Goal: Navigation & Orientation: Find specific page/section

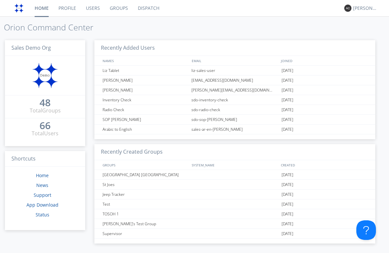
click at [142, 6] on link "Dispatch" at bounding box center [148, 8] width 31 height 16
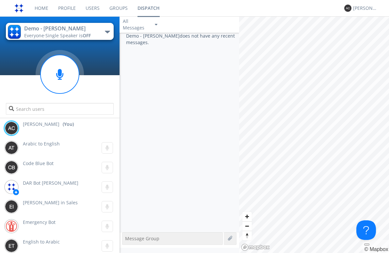
click at [94, 35] on div "Everyone · Single Speaker is OFF" at bounding box center [61, 35] width 74 height 7
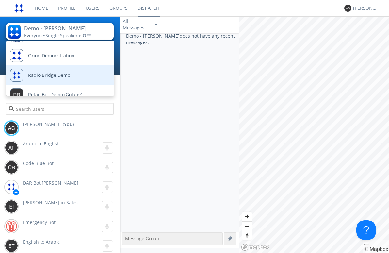
scroll to position [65, 0]
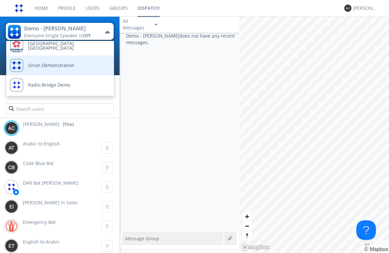
click at [62, 69] on div "Orion Demonstration" at bounding box center [42, 66] width 64 height 20
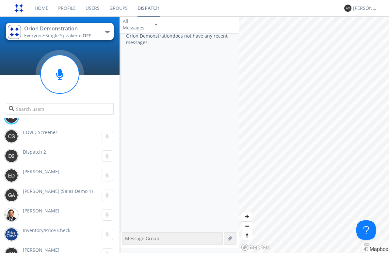
scroll to position [0, 0]
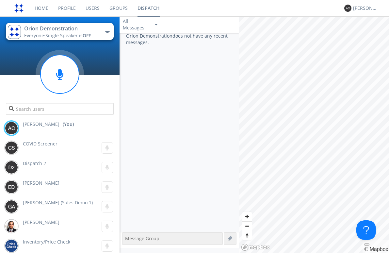
click at [115, 8] on link "Groups" at bounding box center [119, 8] width 28 height 16
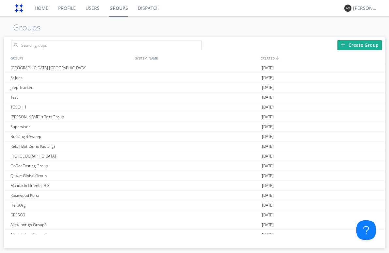
click at [82, 4] on link "Users" at bounding box center [93, 8] width 24 height 16
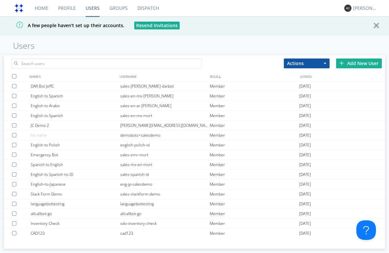
click at [120, 11] on link "Groups" at bounding box center [119, 8] width 28 height 16
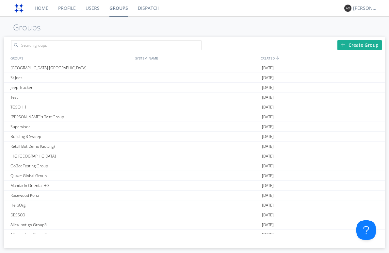
click at [139, 10] on link "Dispatch" at bounding box center [148, 8] width 31 height 16
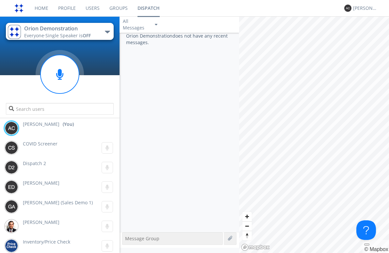
click at [112, 7] on link "Groups" at bounding box center [119, 8] width 28 height 16
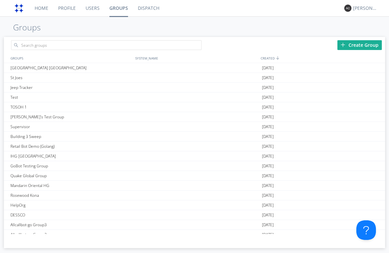
click at [141, 11] on link "Dispatch" at bounding box center [148, 8] width 31 height 16
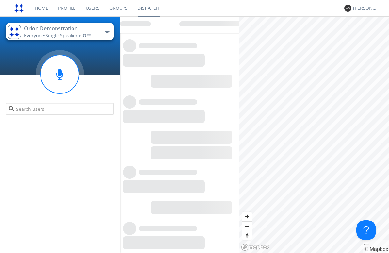
click at [83, 32] on span "Single Speaker is OFF" at bounding box center [67, 35] width 45 height 6
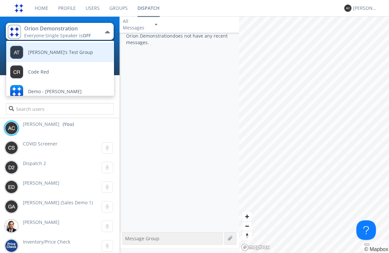
click at [70, 49] on link "[PERSON_NAME]’s Test Group" at bounding box center [55, 53] width 98 height 20
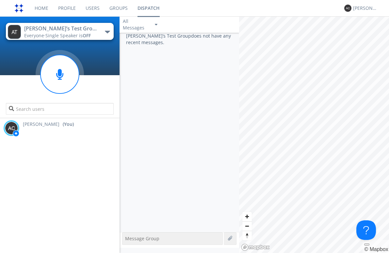
click at [97, 34] on div "Everyone · Single Speaker is OFF" at bounding box center [61, 35] width 74 height 7
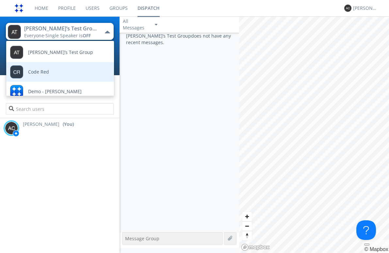
click at [84, 76] on link "Code Red" at bounding box center [55, 72] width 98 height 20
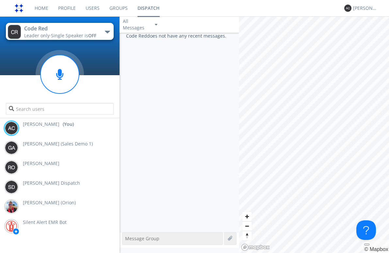
click at [101, 36] on button "Code Red Leader only · Single Speaker is OFF" at bounding box center [60, 31] width 108 height 17
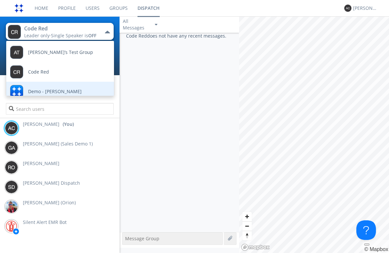
click at [76, 86] on link "Demo - [PERSON_NAME]" at bounding box center [55, 92] width 98 height 20
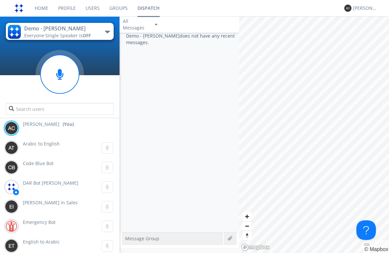
click at [34, 6] on link "Home" at bounding box center [42, 8] width 24 height 16
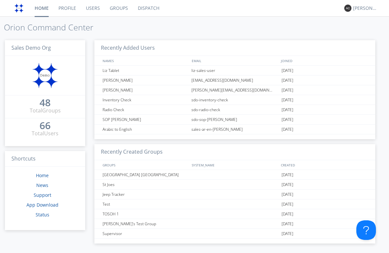
click at [91, 11] on link "Users" at bounding box center [93, 8] width 24 height 16
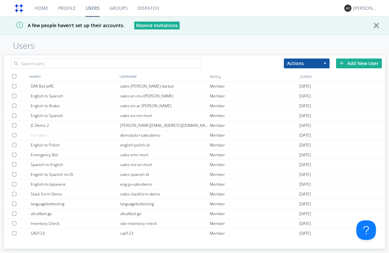
click at [116, 12] on link "Groups" at bounding box center [119, 8] width 28 height 16
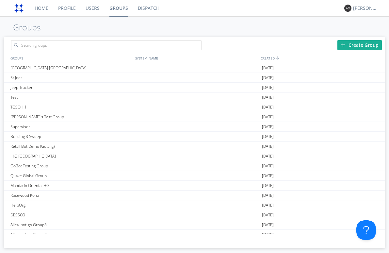
click at [141, 10] on link "Dispatch" at bounding box center [148, 8] width 31 height 16
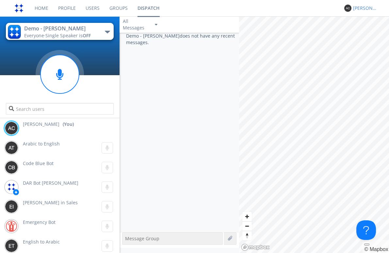
click at [372, 10] on div "[PERSON_NAME]" at bounding box center [365, 8] width 25 height 7
click at [374, 36] on div "Log Out" at bounding box center [369, 35] width 34 height 12
